Goal: Check status

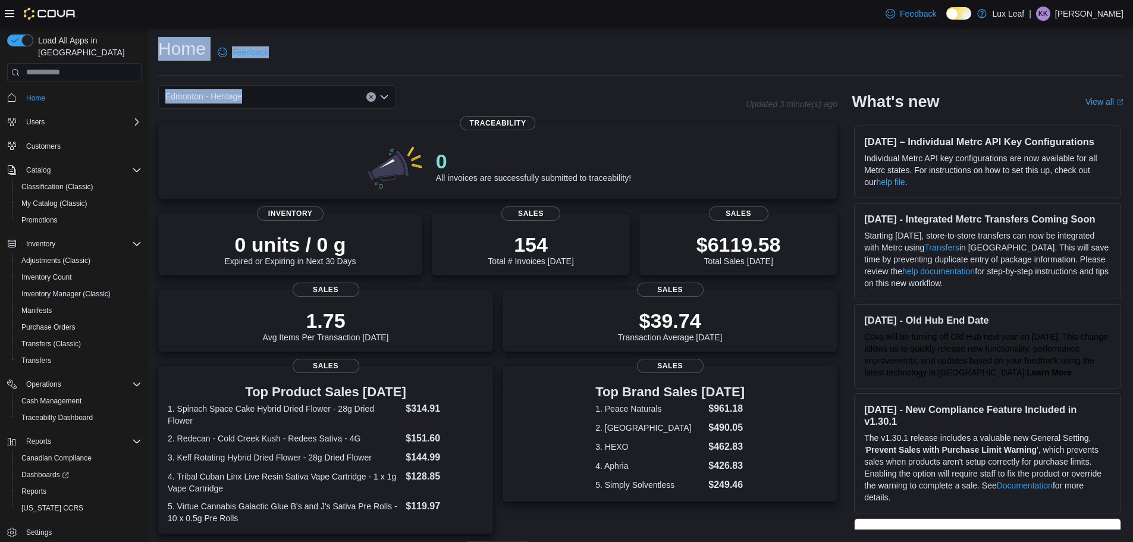
click at [440, 79] on div "Home Feedback Edmonton - Heritage Updated 3 minute(s) ago 0 All invoices are su…" at bounding box center [641, 412] width 985 height 770
click at [283, 98] on div "Edmonton - Heritage" at bounding box center [277, 97] width 238 height 24
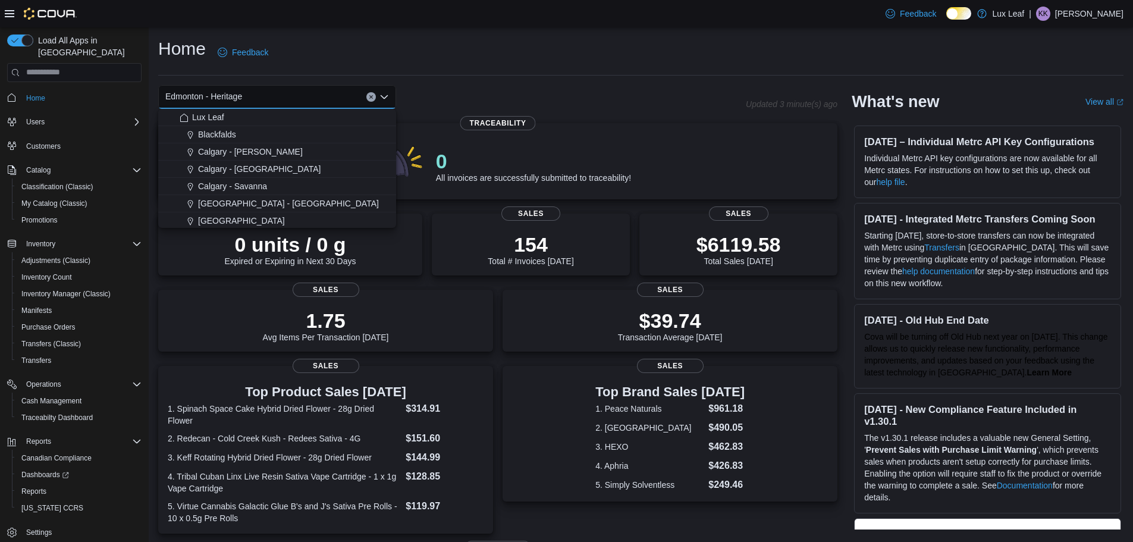
scroll to position [59, 0]
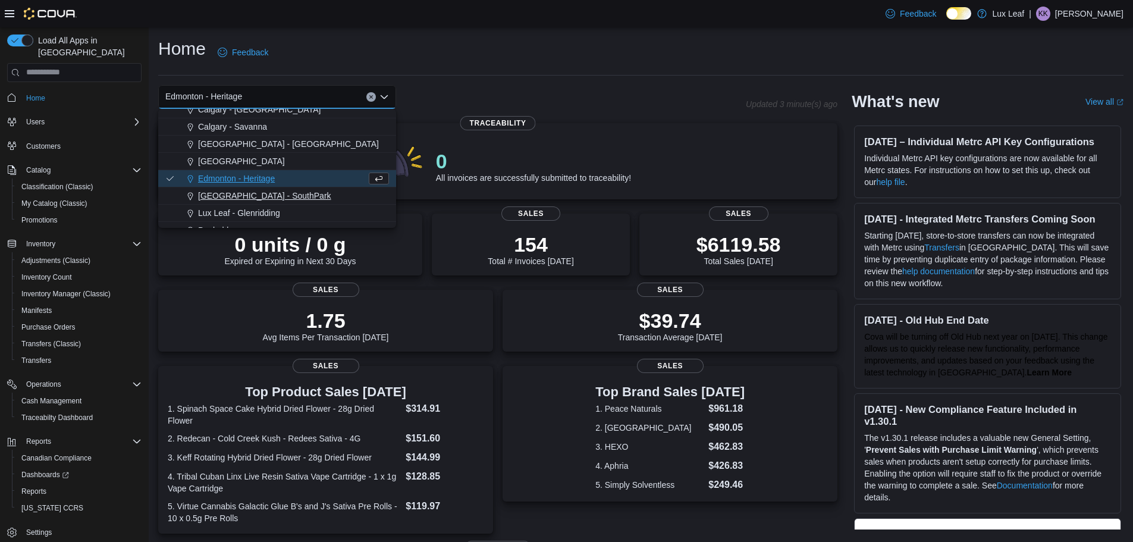
click at [260, 191] on span "[GEOGRAPHIC_DATA] - SouthPark" at bounding box center [264, 196] width 133 height 12
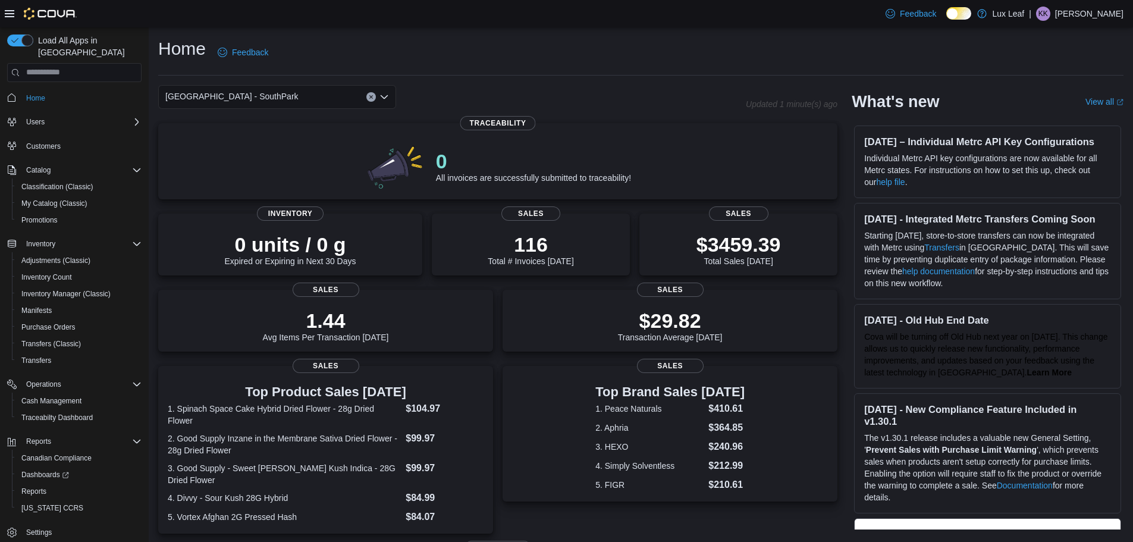
click at [338, 99] on div "[GEOGRAPHIC_DATA] - SouthPark Combo box. Selected. [GEOGRAPHIC_DATA] - [GEOGRAP…" at bounding box center [277, 97] width 238 height 24
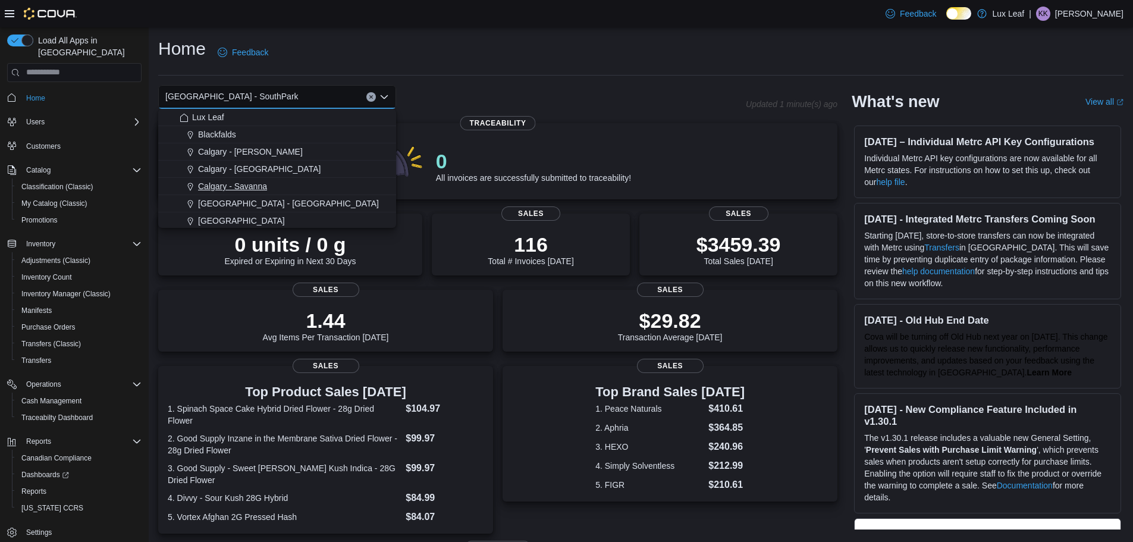
scroll to position [105, 0]
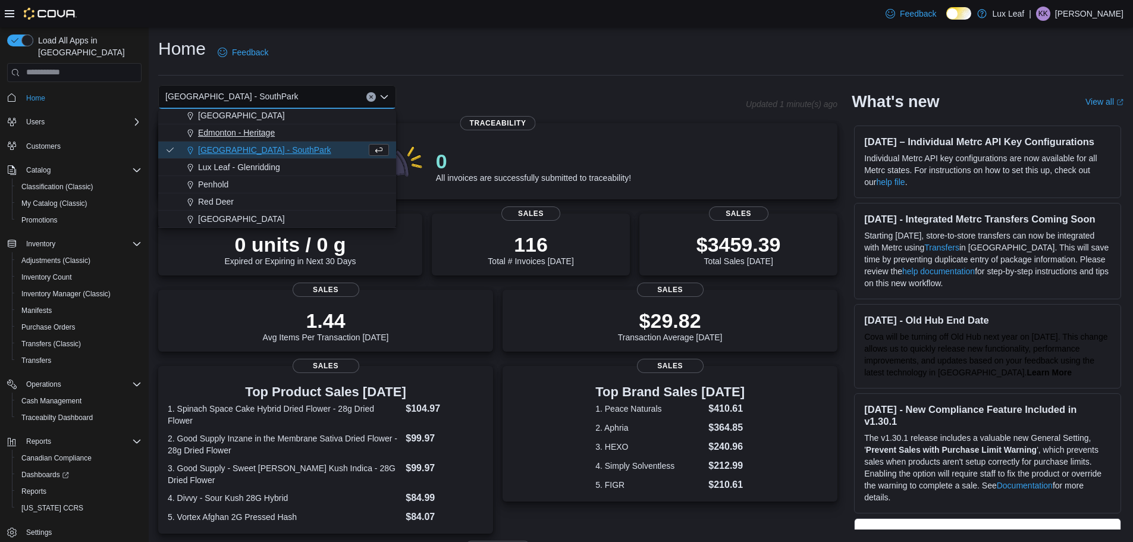
click at [270, 130] on span "Edmonton - Heritage" at bounding box center [236, 133] width 77 height 12
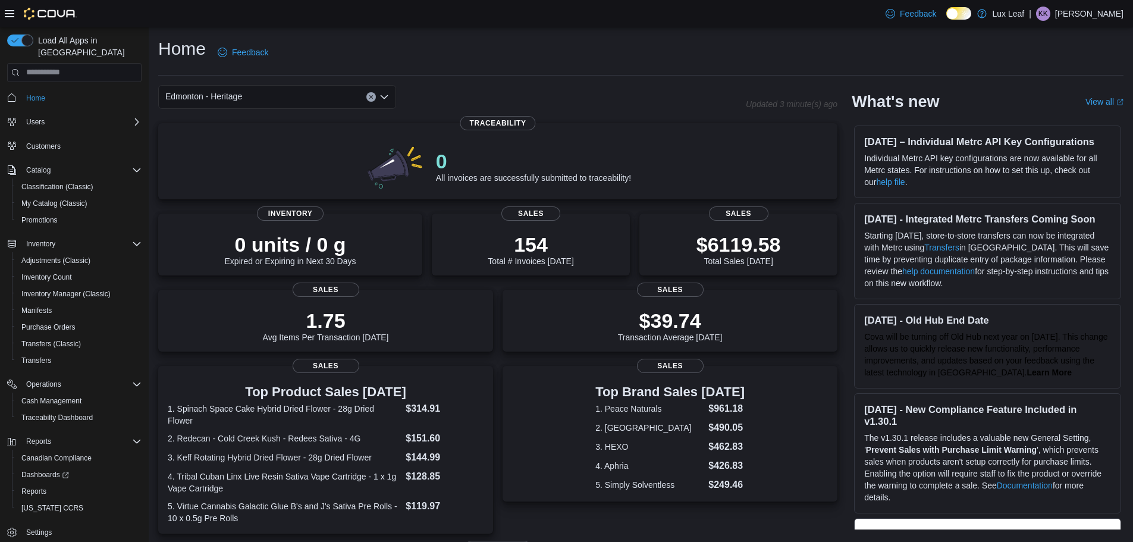
click at [345, 93] on div "Edmonton - Heritage Combo box. Selected. [GEOGRAPHIC_DATA] - Heritage. Press Ba…" at bounding box center [277, 97] width 238 height 24
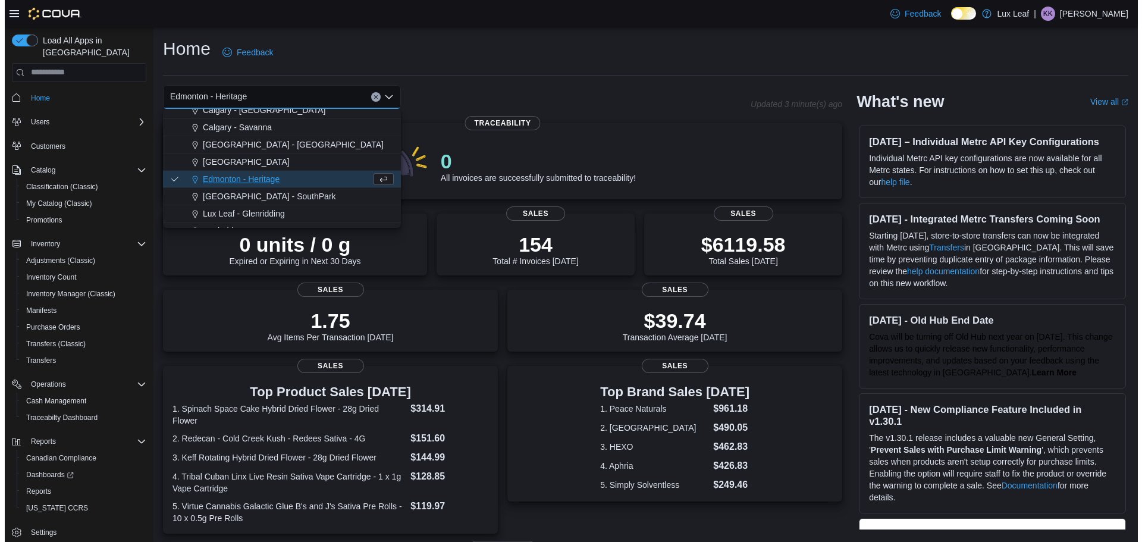
scroll to position [59, 0]
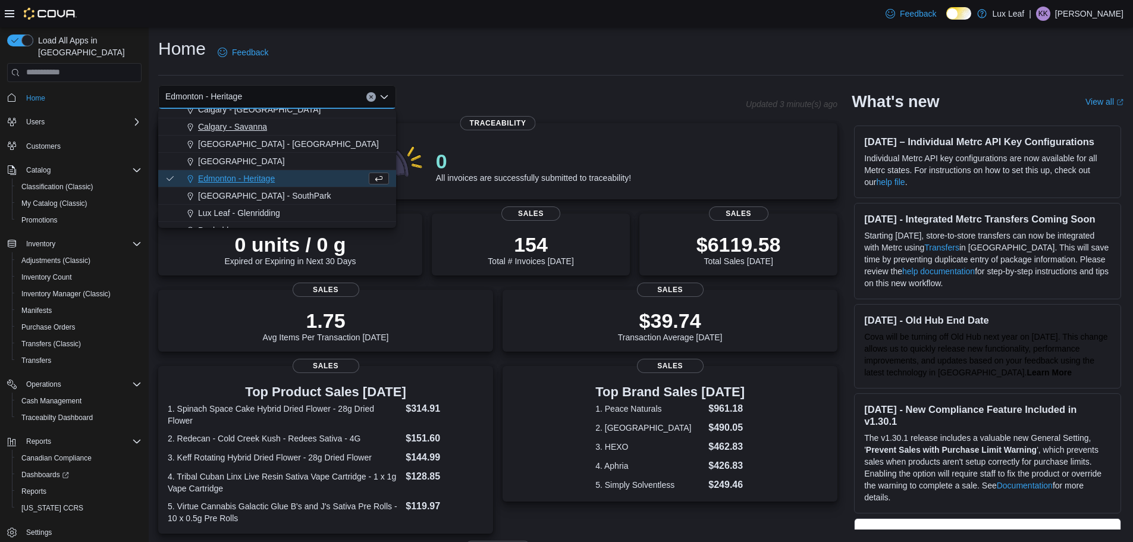
click at [280, 193] on span "[GEOGRAPHIC_DATA] - SouthPark" at bounding box center [264, 196] width 133 height 12
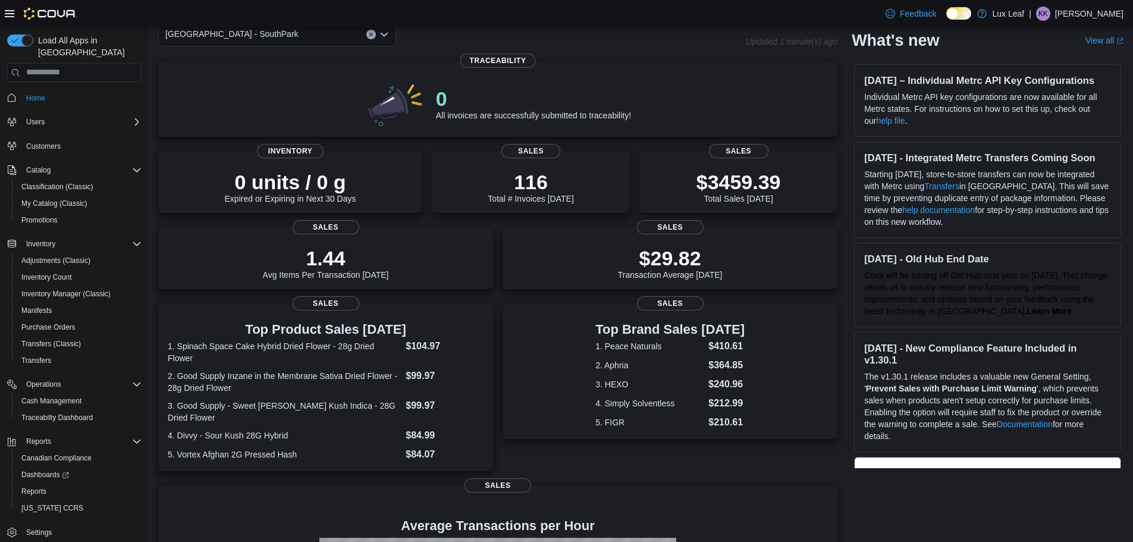
scroll to position [0, 0]
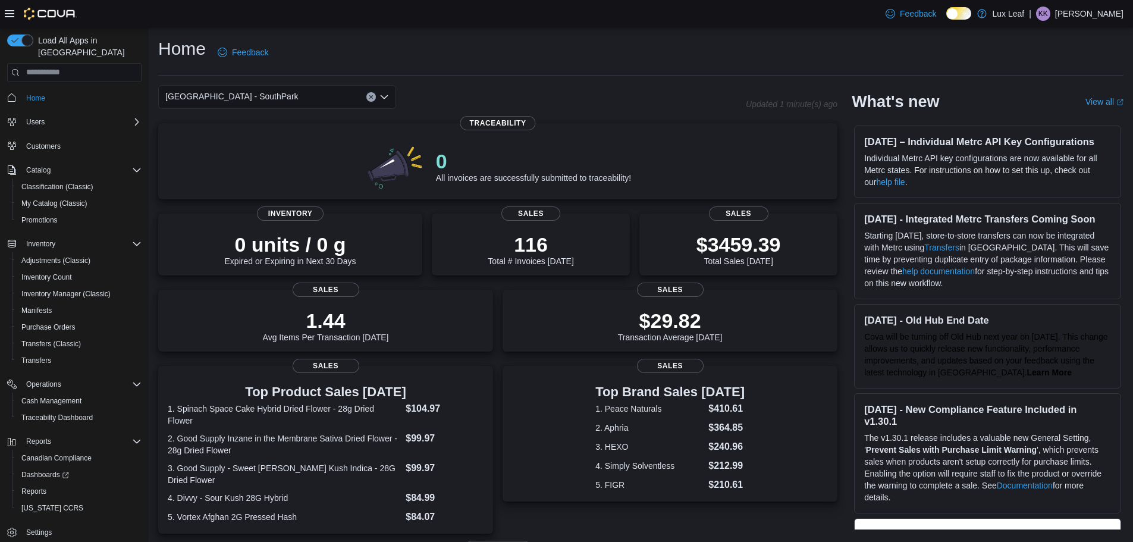
drag, startPoint x: 237, startPoint y: 98, endPoint x: 246, endPoint y: 105, distance: 11.4
click at [237, 98] on span "[GEOGRAPHIC_DATA] - SouthPark" at bounding box center [231, 96] width 133 height 14
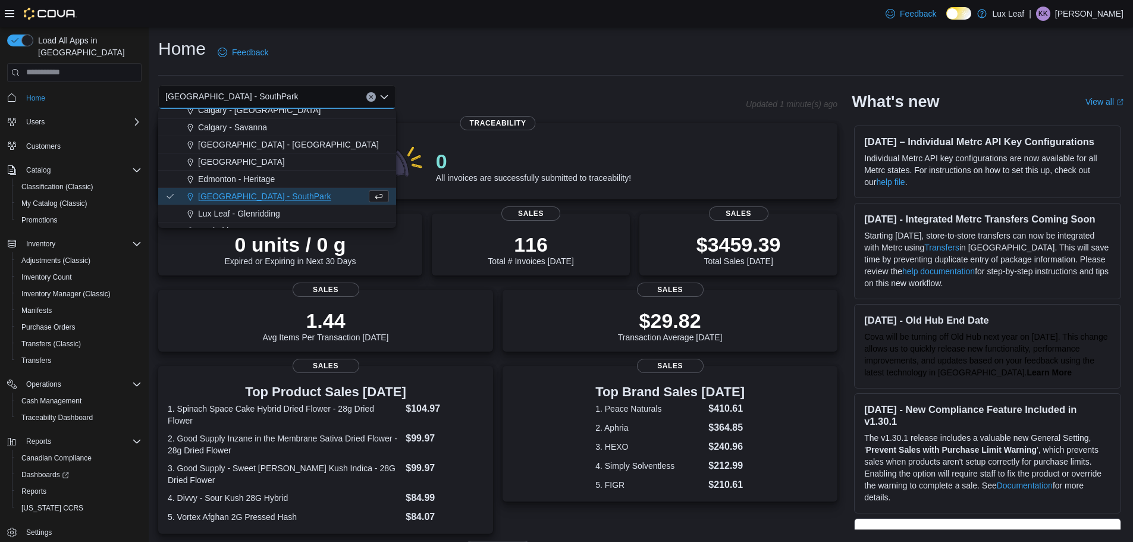
scroll to position [59, 0]
click at [258, 186] on button "Edmonton - Heritage" at bounding box center [277, 178] width 238 height 17
